Goal: Task Accomplishment & Management: Use online tool/utility

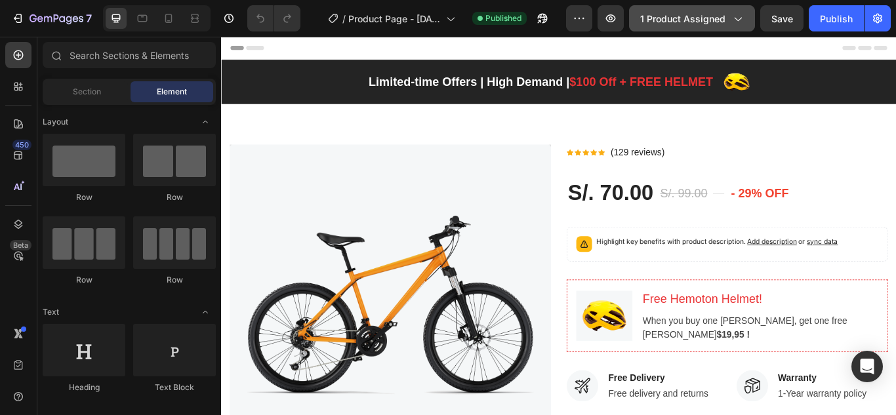
click at [701, 23] on span "1 product assigned" at bounding box center [683, 19] width 85 height 14
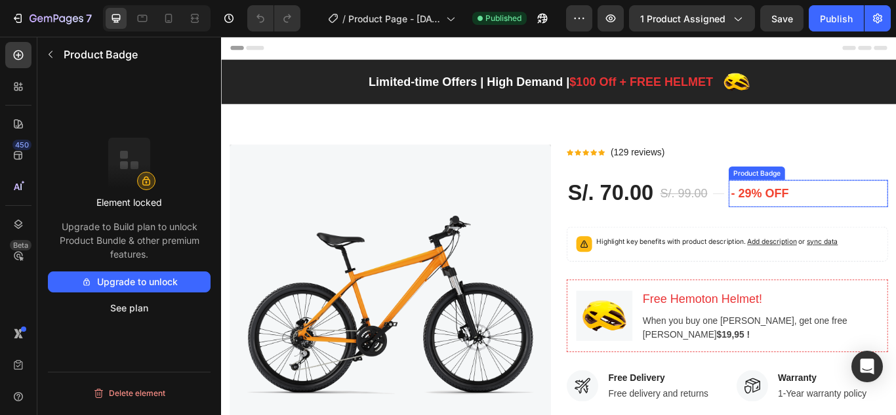
click at [896, 215] on div "- 29% off" at bounding box center [906, 220] width 186 height 32
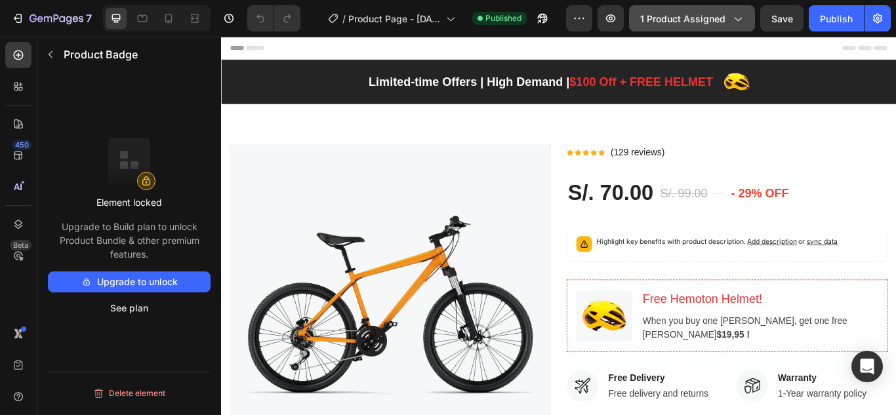
click at [677, 16] on span "1 product assigned" at bounding box center [683, 19] width 85 height 14
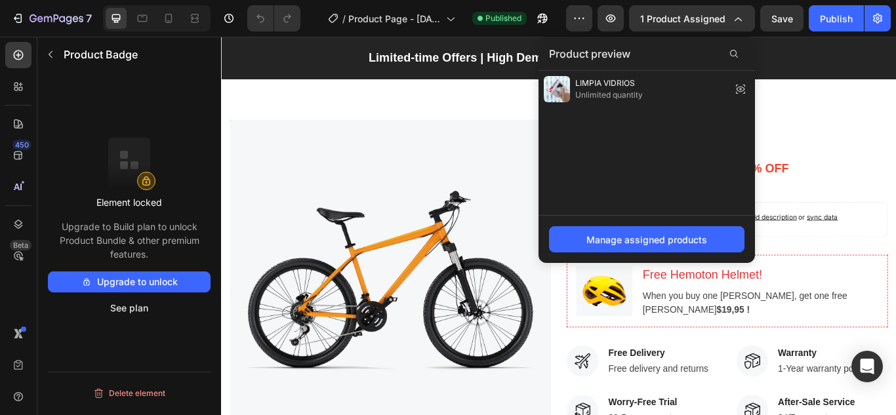
scroll to position [34, 0]
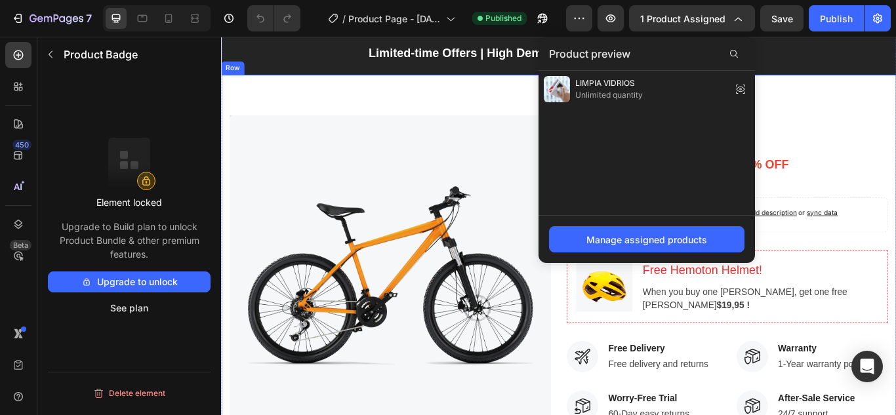
click at [896, 108] on div "Image Icon Icon Icon Icon Icon Icon List Hoz (129 reviews) Text block Row S/. 7…" at bounding box center [615, 369] width 788 height 577
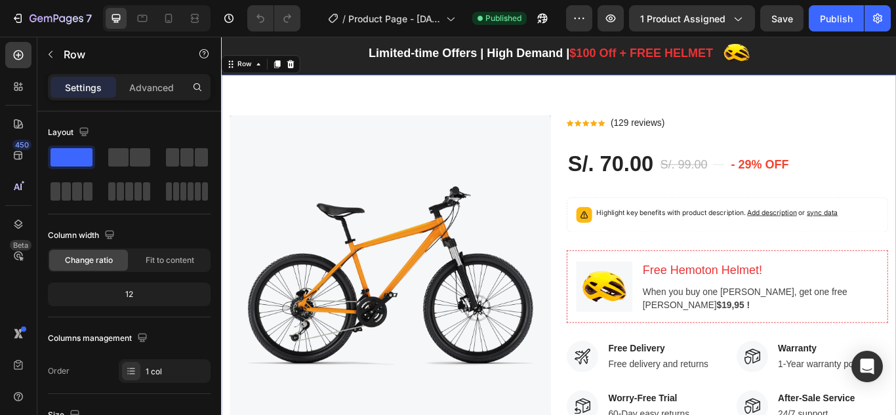
scroll to position [0, 0]
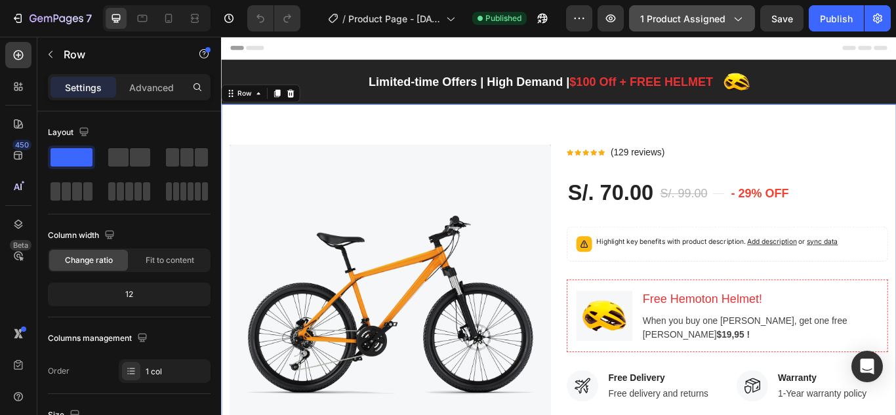
click at [663, 12] on span "1 product assigned" at bounding box center [683, 19] width 85 height 14
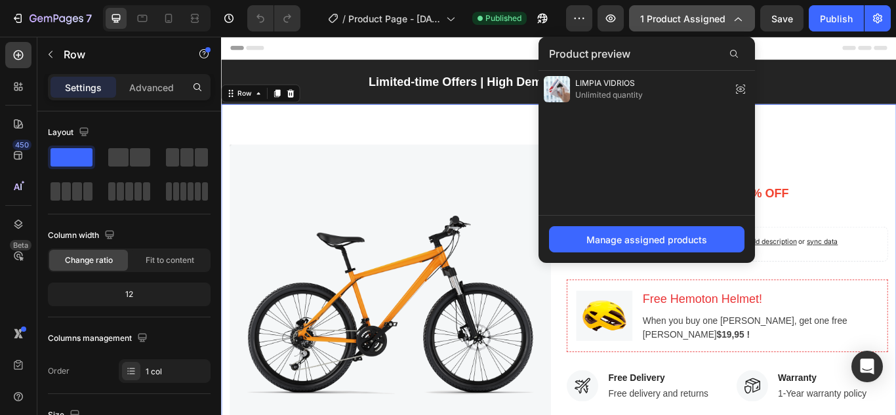
click at [674, 22] on span "1 product assigned" at bounding box center [683, 19] width 85 height 14
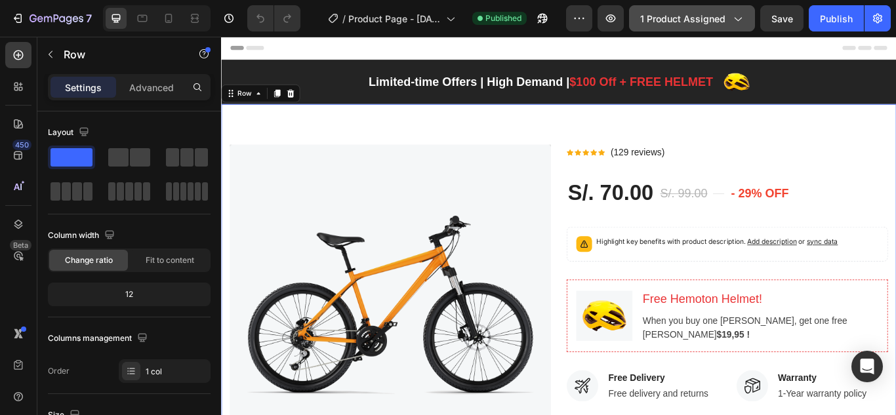
click at [674, 22] on span "1 product assigned" at bounding box center [683, 19] width 85 height 14
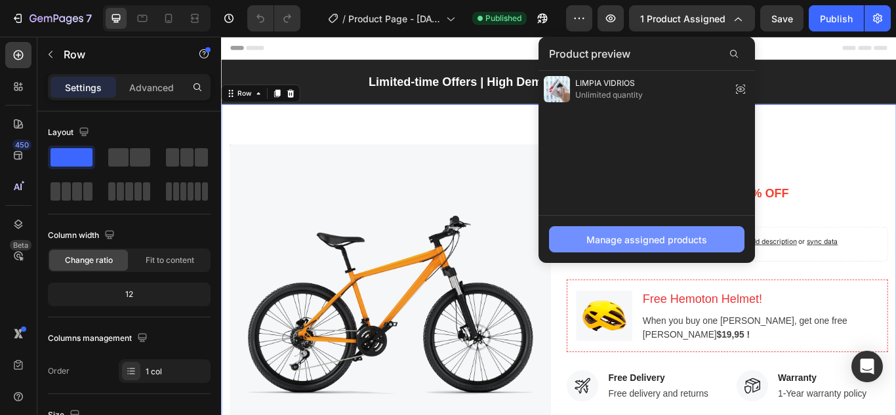
click at [631, 246] on div "Manage assigned products" at bounding box center [647, 240] width 121 height 14
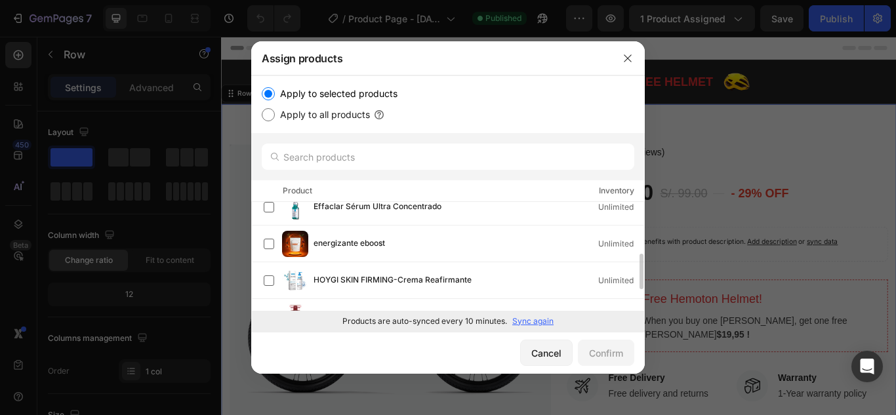
scroll to position [222, 0]
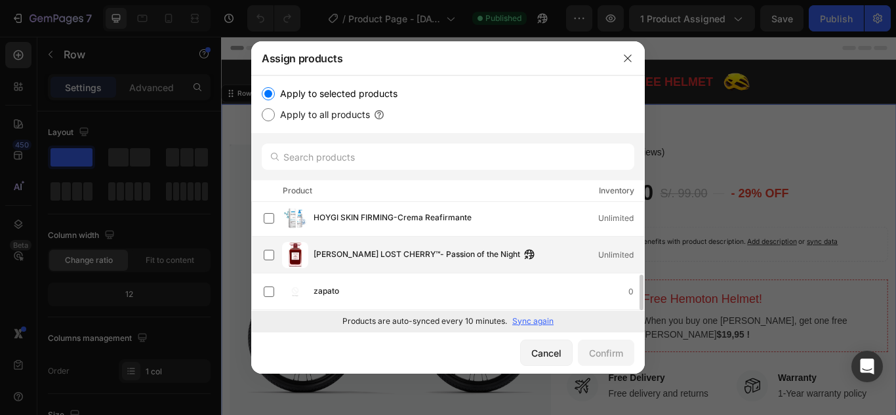
click at [370, 261] on span "[PERSON_NAME] LOST CHERRY™- Passion of the Night" at bounding box center [417, 255] width 207 height 14
click at [606, 344] on button "Confirm" at bounding box center [606, 353] width 56 height 26
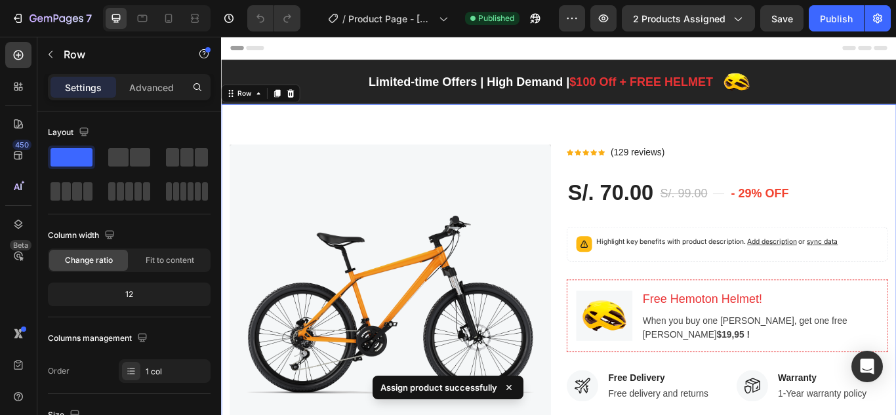
click at [835, 3] on div "7 / Product Page - [DATE] 17:56:30 Published Preview 2 products assigned Save P…" at bounding box center [448, 18] width 896 height 37
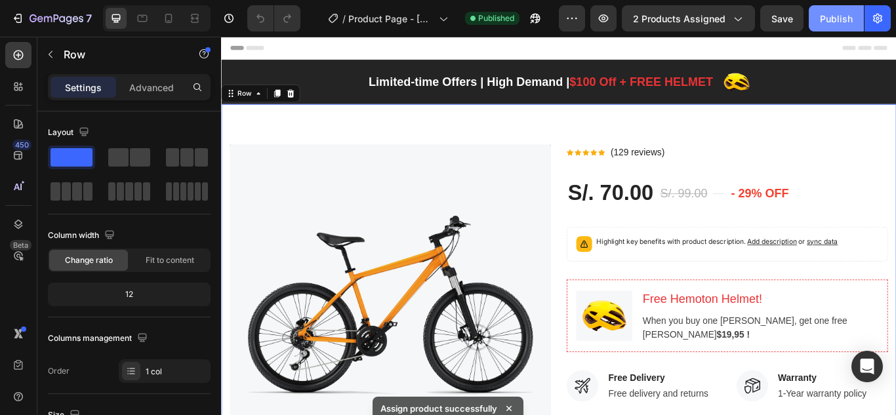
click at [835, 6] on button "Publish" at bounding box center [836, 18] width 55 height 26
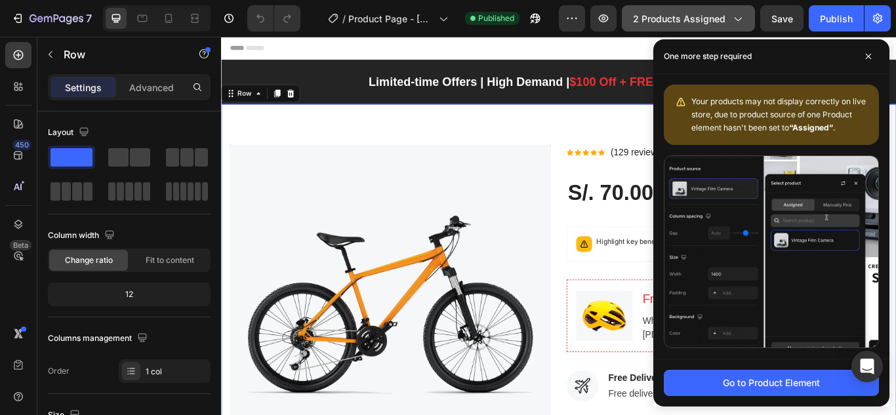
click at [681, 12] on span "2 products assigned" at bounding box center [679, 19] width 93 height 14
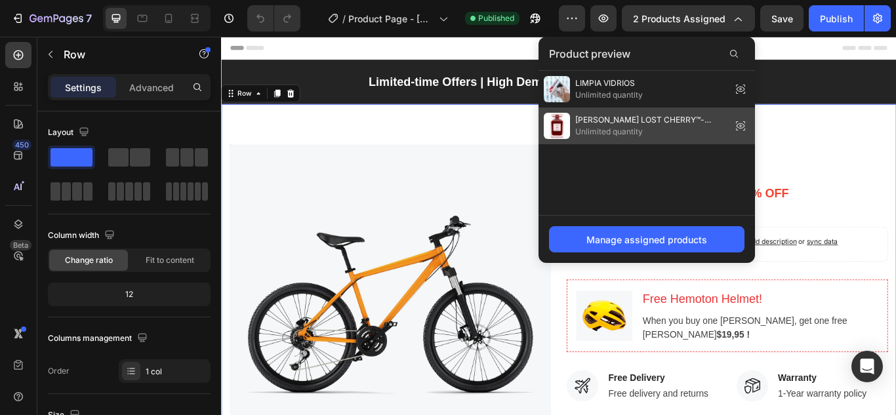
click at [649, 119] on span "[PERSON_NAME] LOST CHERRY™- Passion of the Night" at bounding box center [651, 120] width 151 height 12
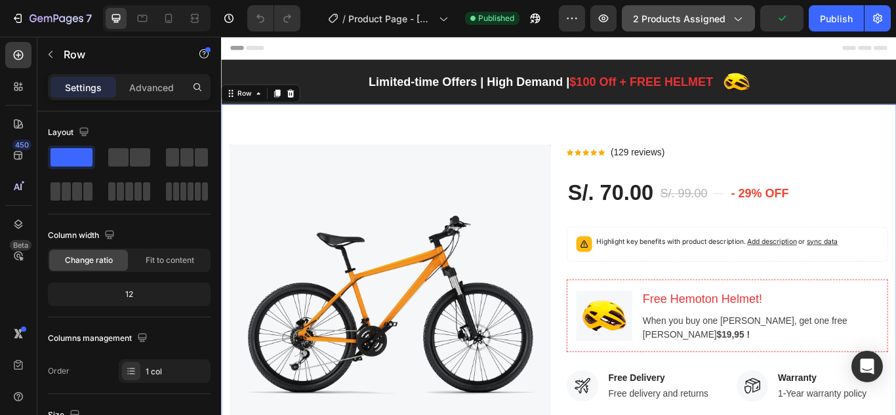
click at [694, 14] on span "2 products assigned" at bounding box center [679, 19] width 93 height 14
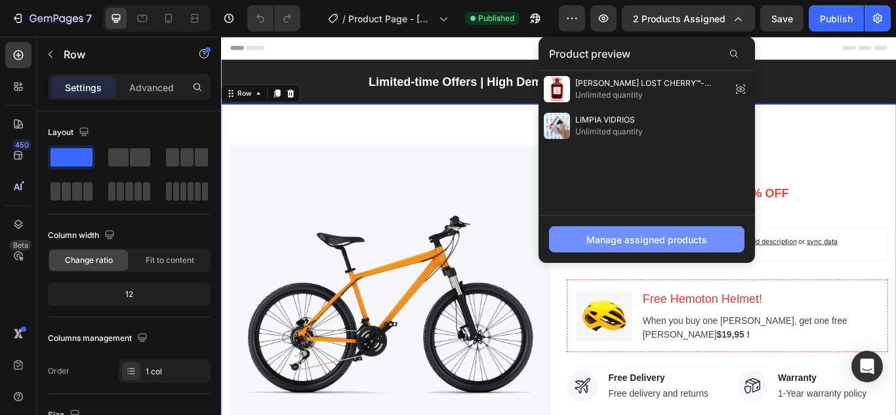
click at [645, 232] on button "Manage assigned products" at bounding box center [647, 239] width 196 height 26
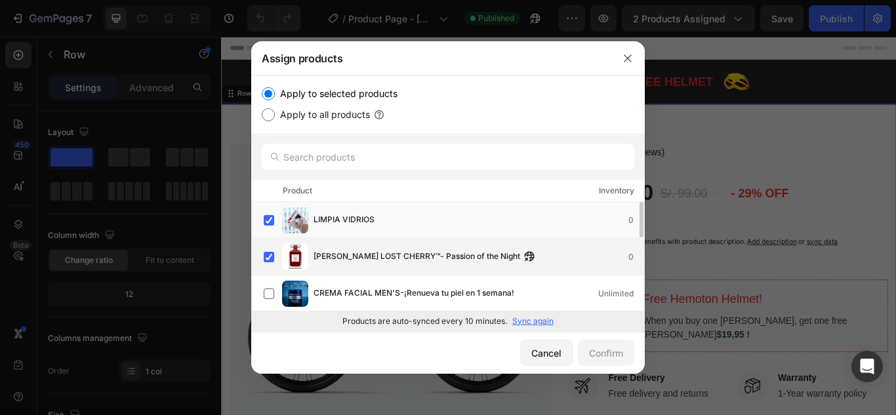
click at [314, 253] on span "[PERSON_NAME] LOST CHERRY™- Passion of the Night" at bounding box center [417, 257] width 207 height 14
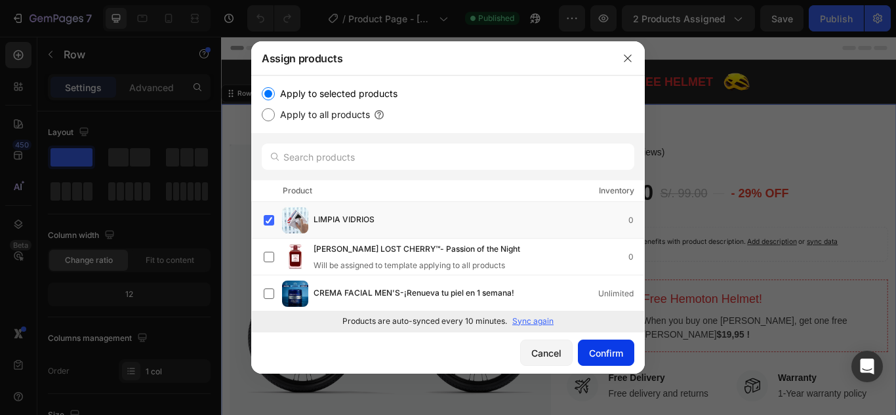
click at [604, 343] on button "Confirm" at bounding box center [606, 353] width 56 height 26
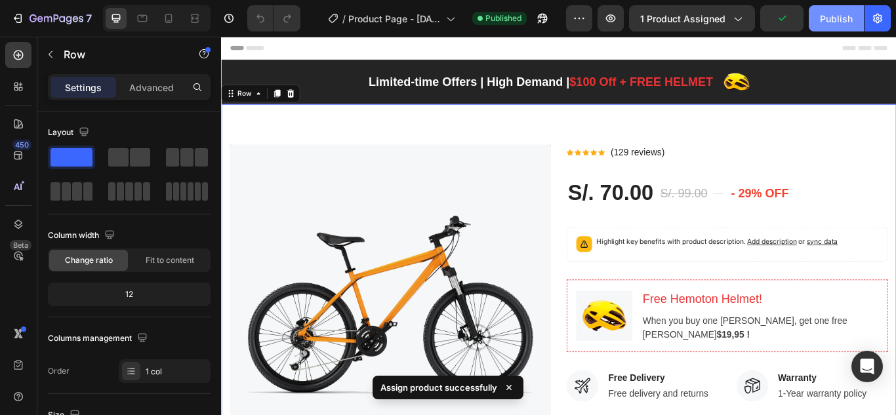
click at [836, 11] on button "Publish" at bounding box center [836, 18] width 55 height 26
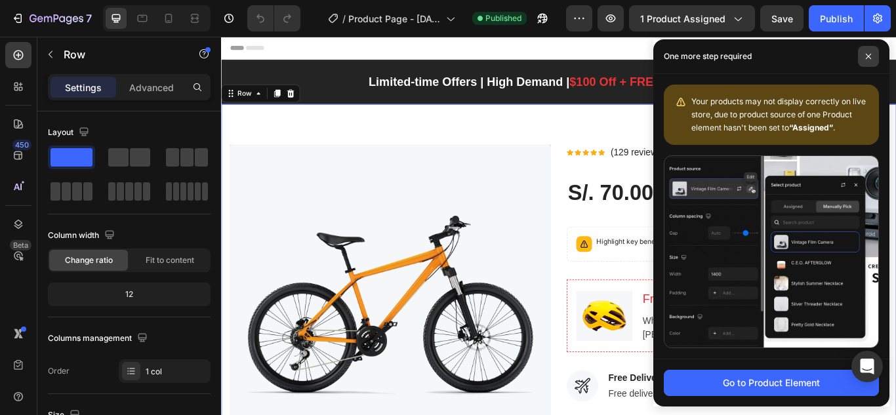
click at [864, 56] on span at bounding box center [868, 56] width 21 height 21
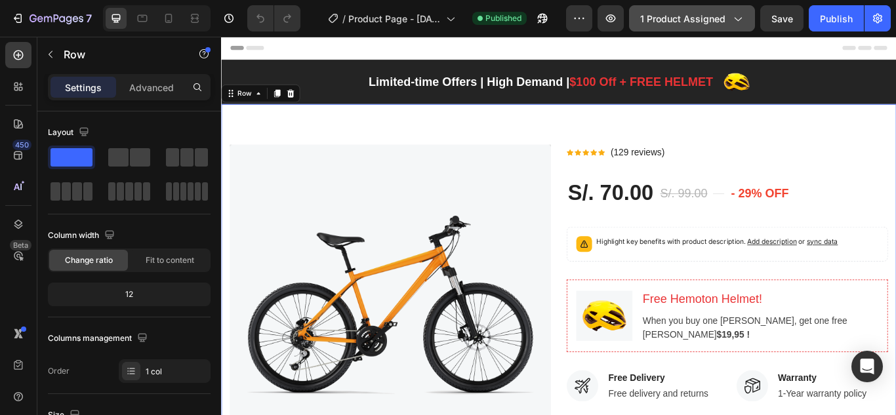
click at [734, 25] on button "1 product assigned" at bounding box center [692, 18] width 126 height 26
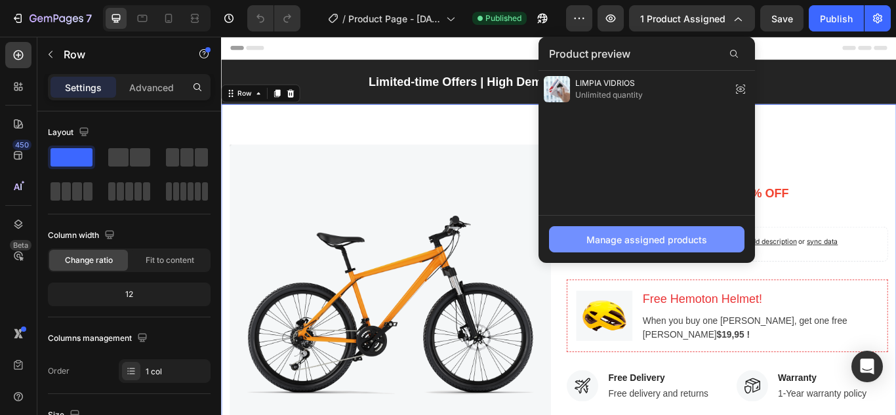
click at [659, 244] on div "Manage assigned products" at bounding box center [647, 240] width 121 height 14
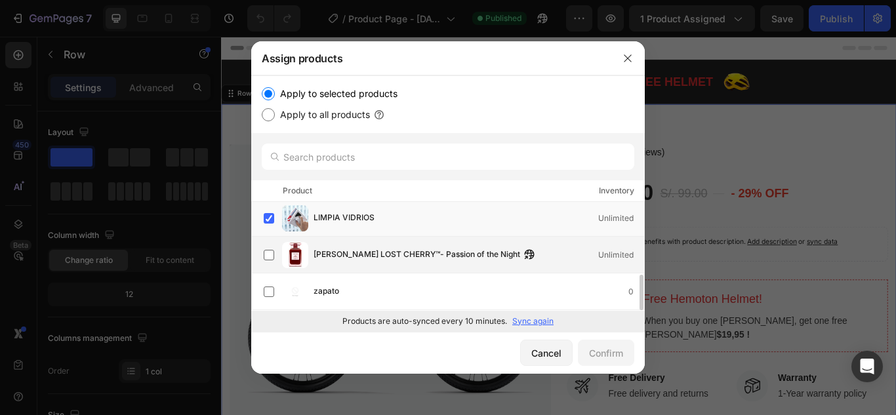
click at [374, 253] on span "[PERSON_NAME] LOST CHERRY™- Passion of the Night" at bounding box center [417, 255] width 207 height 14
click at [537, 218] on div "LIMPIA VIDRIOS Unlimited" at bounding box center [479, 218] width 331 height 14
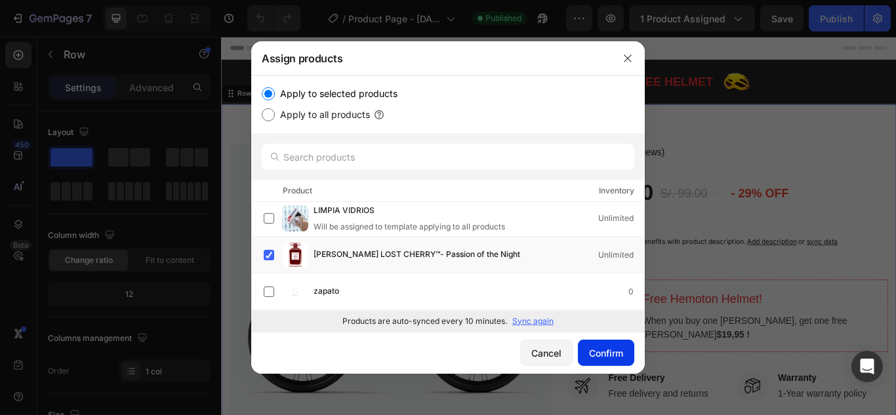
click at [593, 345] on button "Confirm" at bounding box center [606, 353] width 56 height 26
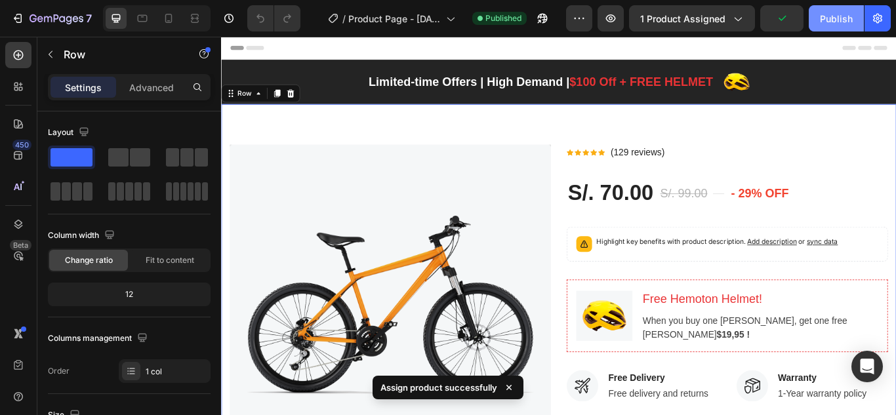
click at [835, 20] on div "Publish" at bounding box center [836, 19] width 33 height 14
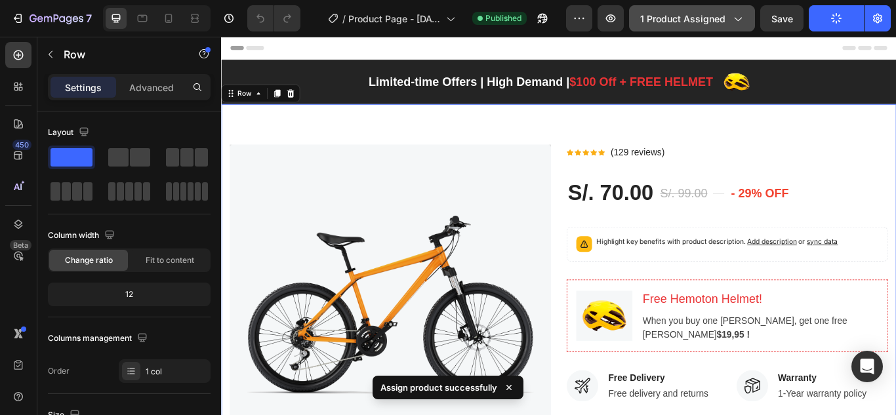
click at [725, 29] on button "1 product assigned" at bounding box center [692, 18] width 126 height 26
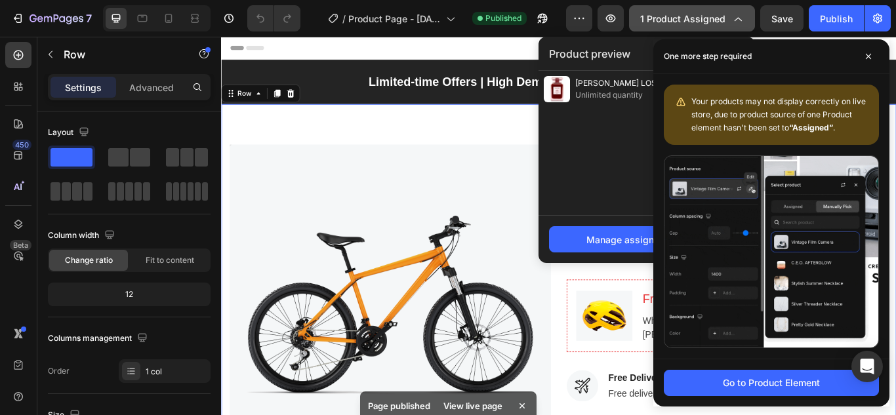
click at [667, 16] on span "1 product assigned" at bounding box center [683, 19] width 85 height 14
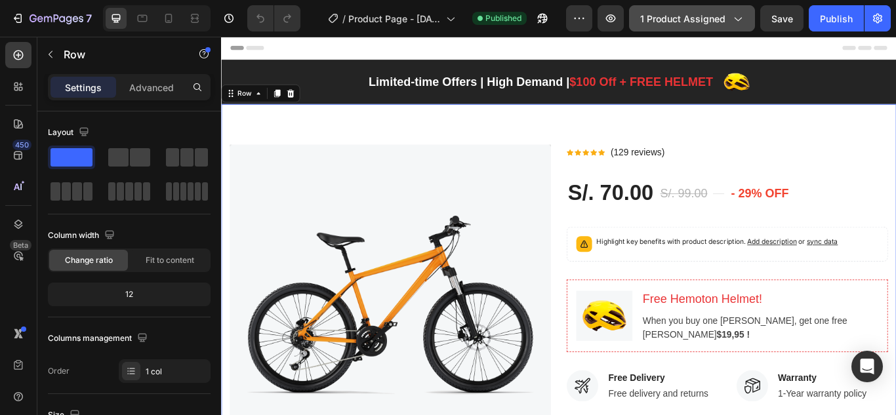
click at [664, 19] on span "1 product assigned" at bounding box center [683, 19] width 85 height 14
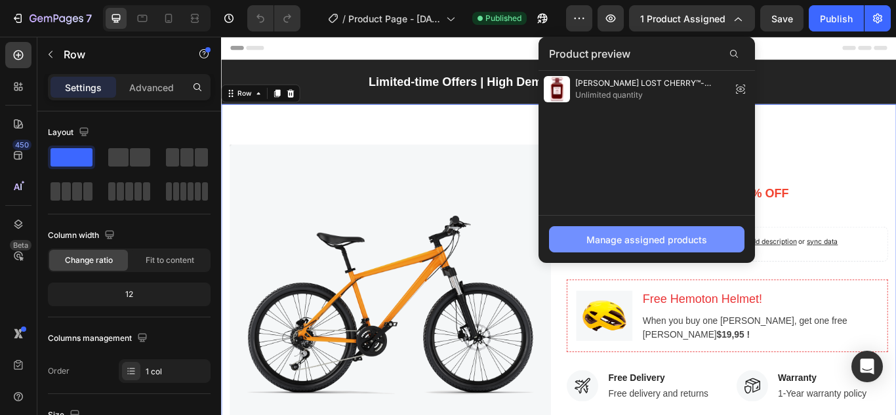
click at [616, 238] on div "Manage assigned products" at bounding box center [647, 240] width 121 height 14
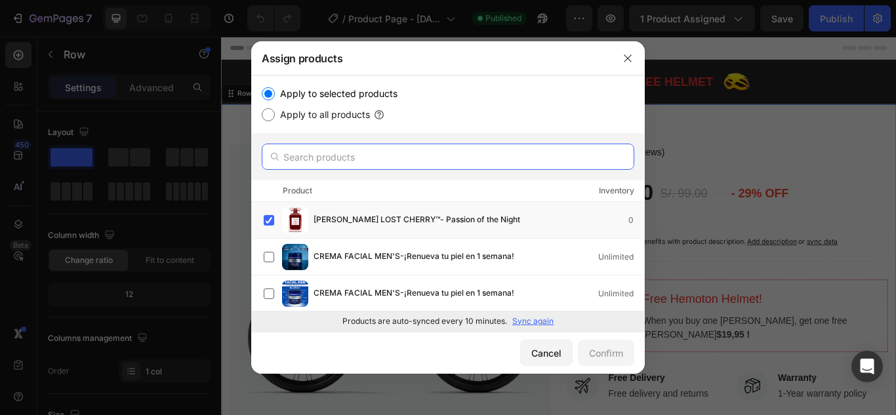
click at [377, 161] on input "text" at bounding box center [448, 157] width 373 height 26
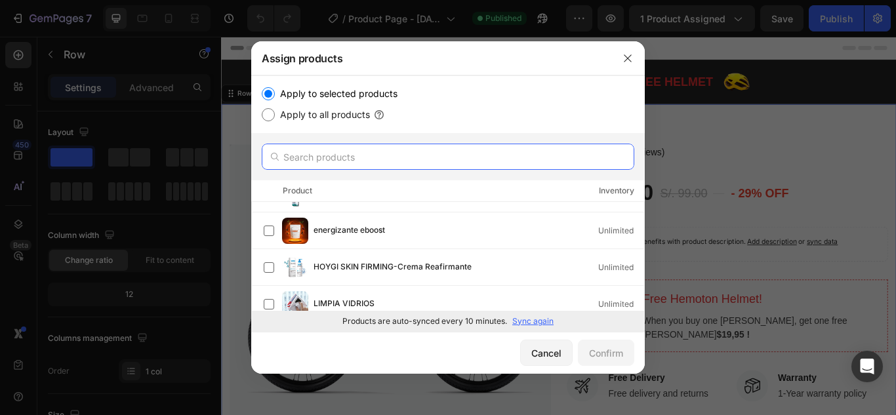
scroll to position [219, 0]
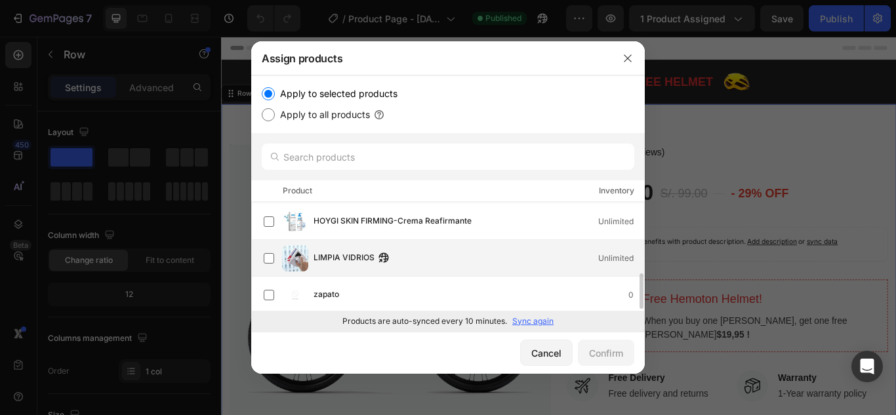
click at [417, 255] on div "LIMPIA VIDRIOS Unlimited" at bounding box center [479, 258] width 331 height 14
click at [619, 341] on button "Confirm" at bounding box center [606, 353] width 56 height 26
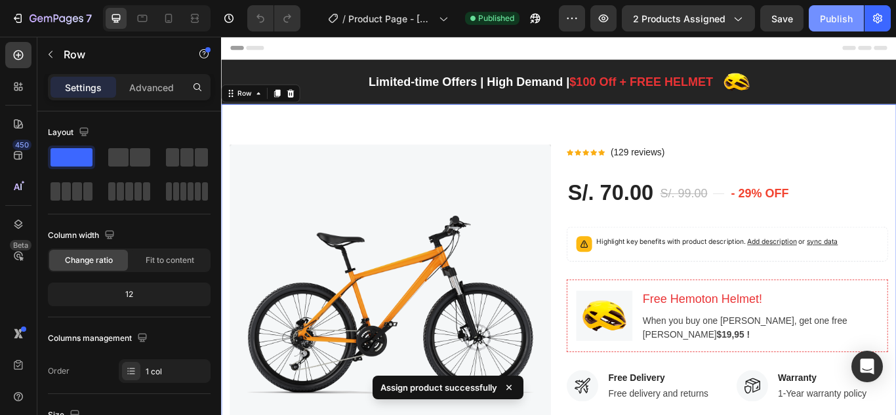
click at [831, 8] on button "Publish" at bounding box center [836, 18] width 55 height 26
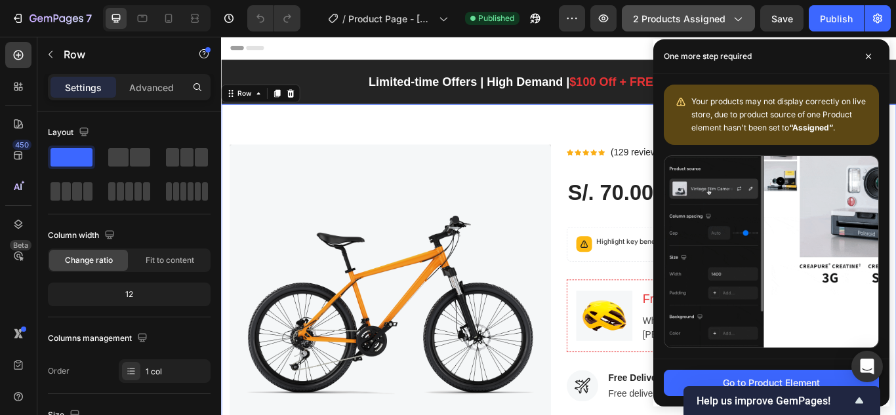
click at [679, 18] on span "2 products assigned" at bounding box center [679, 19] width 93 height 14
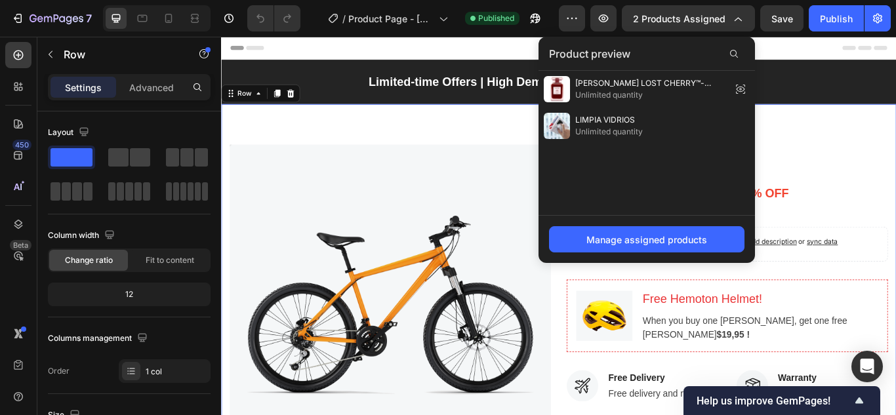
click at [608, 209] on div "[PERSON_NAME] LOST CHERRY™- Passion of the Night Unlimited quantity LIMPIA VIDR…" at bounding box center [647, 143] width 217 height 144
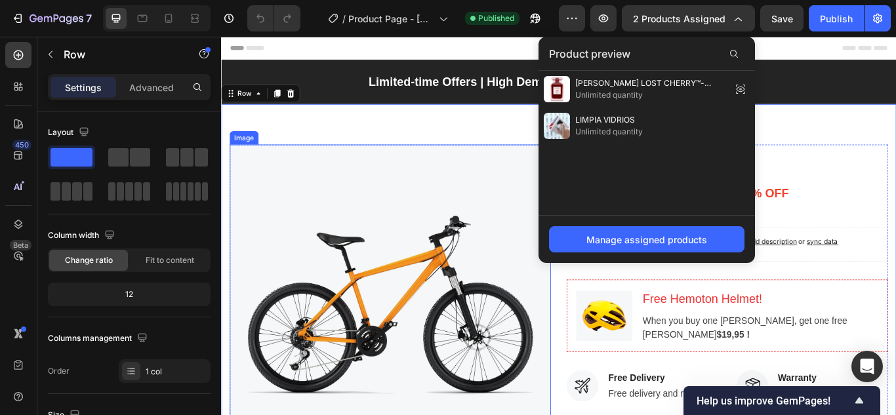
click at [572, 219] on img at bounding box center [418, 350] width 375 height 375
